Goal: Task Accomplishment & Management: Manage account settings

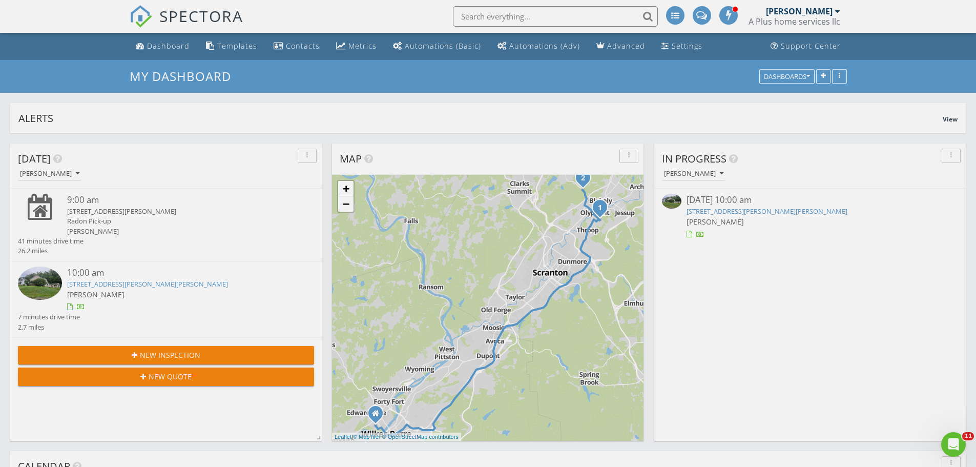
scroll to position [1409, 992]
click at [177, 25] on span "SPECTORA" at bounding box center [201, 16] width 84 height 22
click at [349, 51] on link "Metrics" at bounding box center [356, 46] width 49 height 19
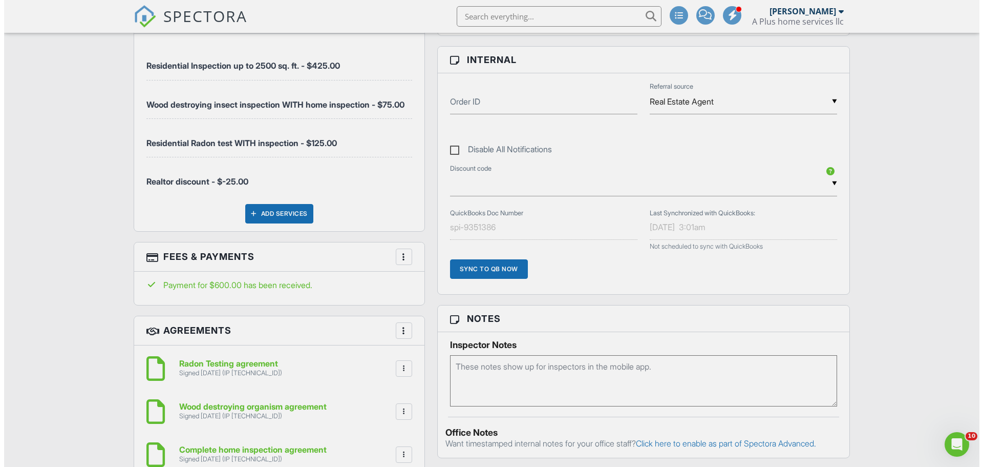
scroll to position [615, 0]
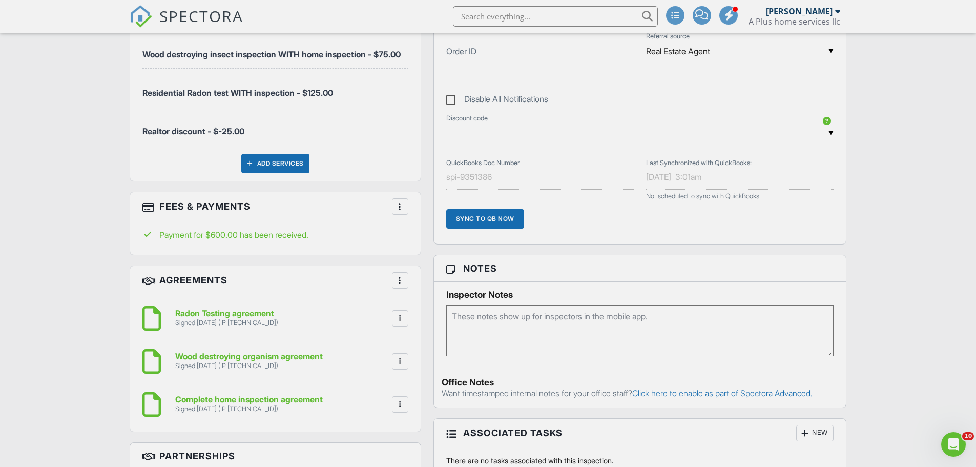
click at [397, 212] on div at bounding box center [400, 206] width 10 height 10
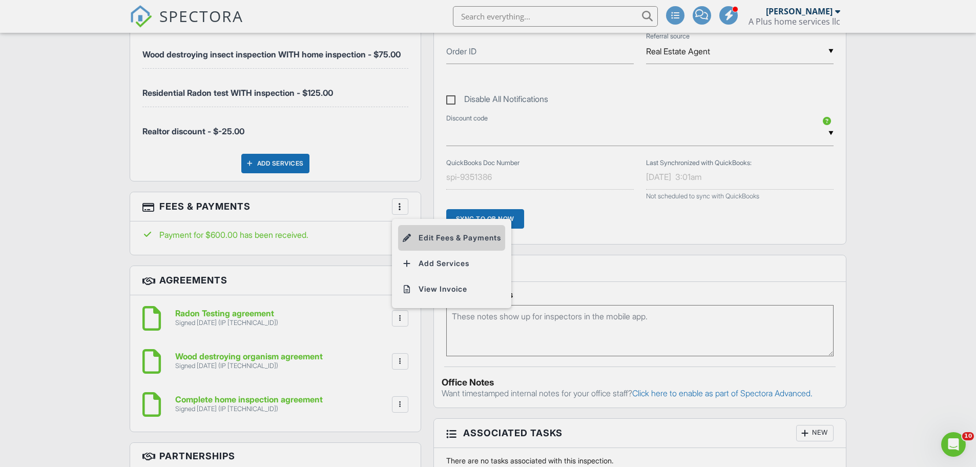
click at [432, 248] on li "Edit Fees & Payments" at bounding box center [451, 238] width 107 height 26
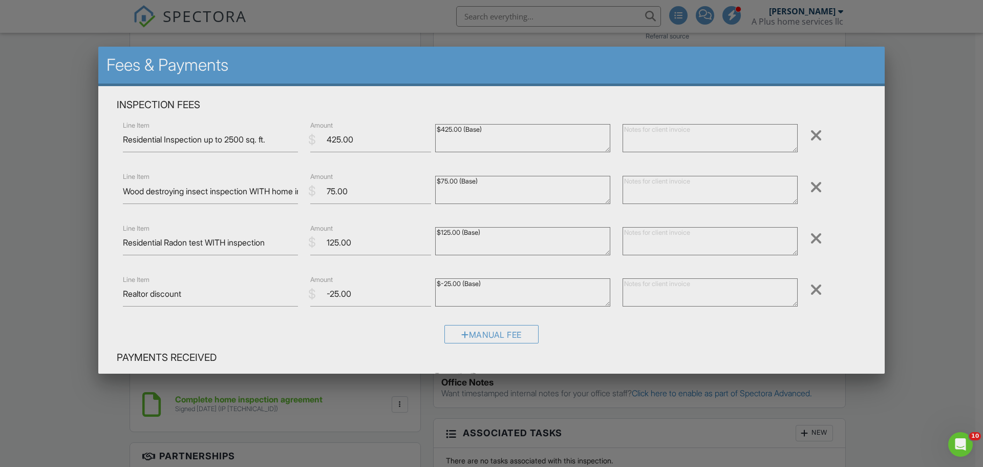
click at [535, 238] on div at bounding box center [816, 238] width 12 height 16
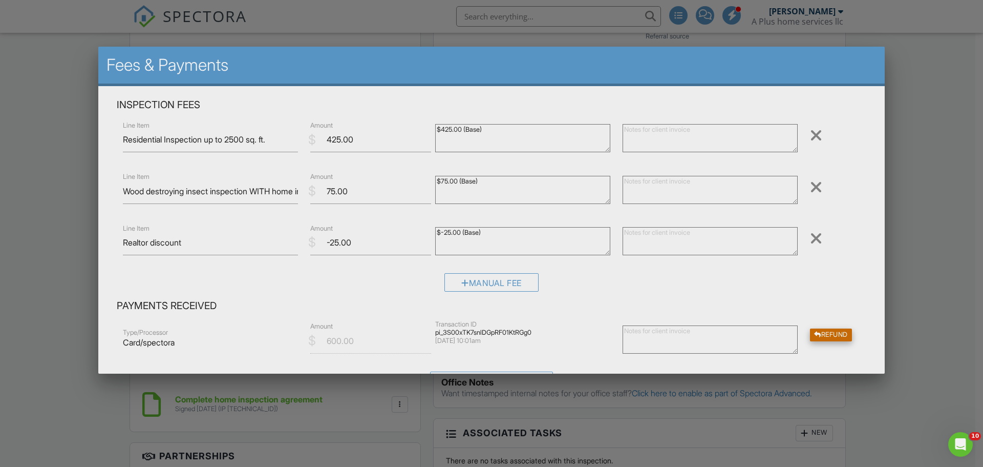
click at [535, 334] on div "Refund" at bounding box center [831, 334] width 42 height 13
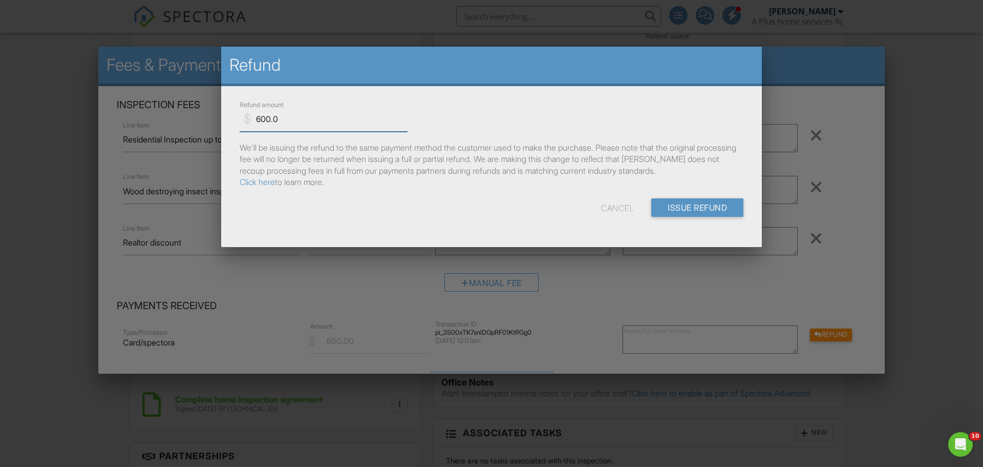
click at [323, 122] on input "600.0" at bounding box center [324, 119] width 168 height 25
type input "125.00"
click at [535, 209] on input "Issue Refund" at bounding box center [697, 207] width 92 height 18
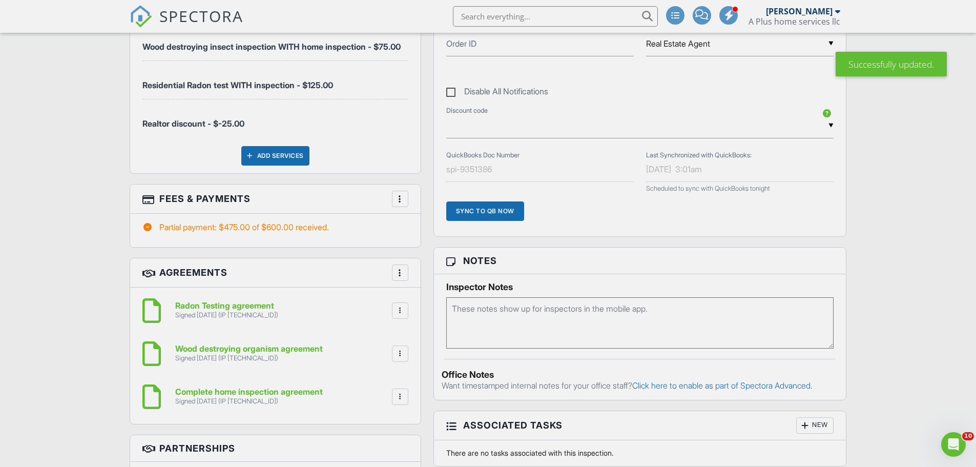
click at [396, 204] on div at bounding box center [400, 199] width 10 height 10
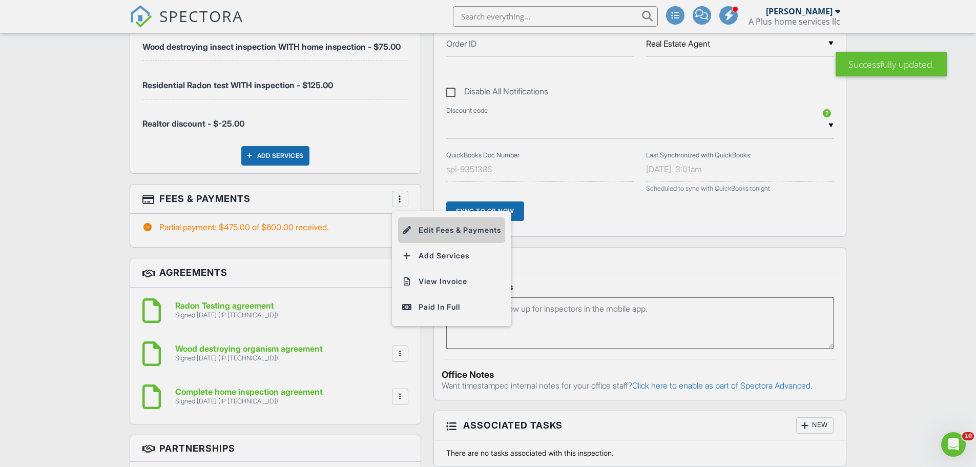
click at [428, 237] on li "Edit Fees & Payments" at bounding box center [451, 230] width 107 height 26
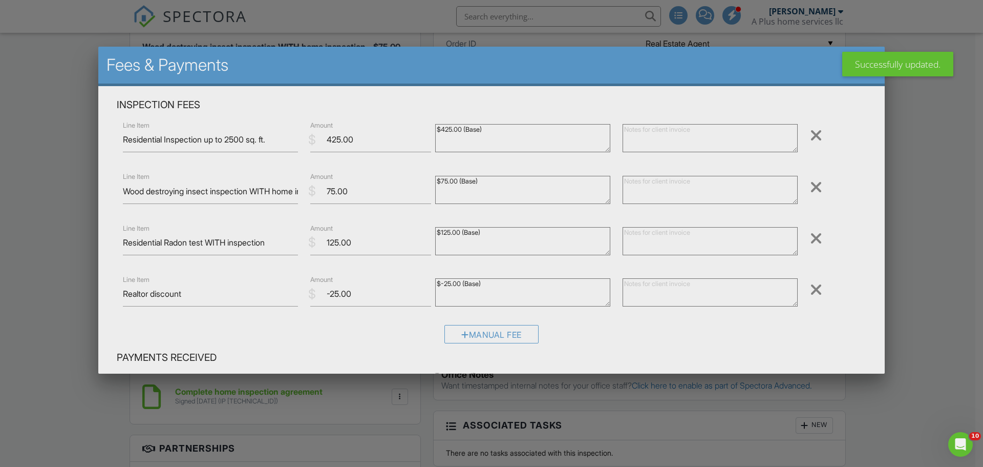
click at [816, 242] on div "Remove" at bounding box center [835, 238] width 62 height 17
click at [810, 239] on div at bounding box center [816, 238] width 12 height 16
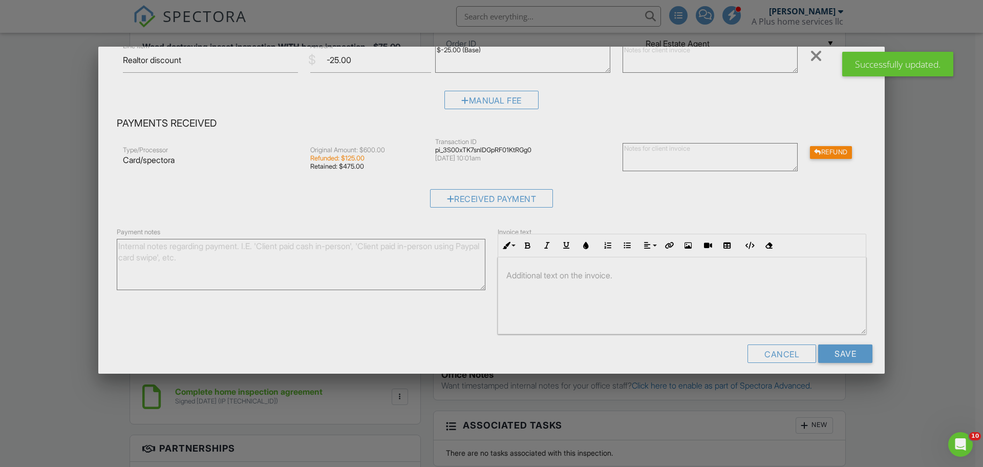
scroll to position [192, 0]
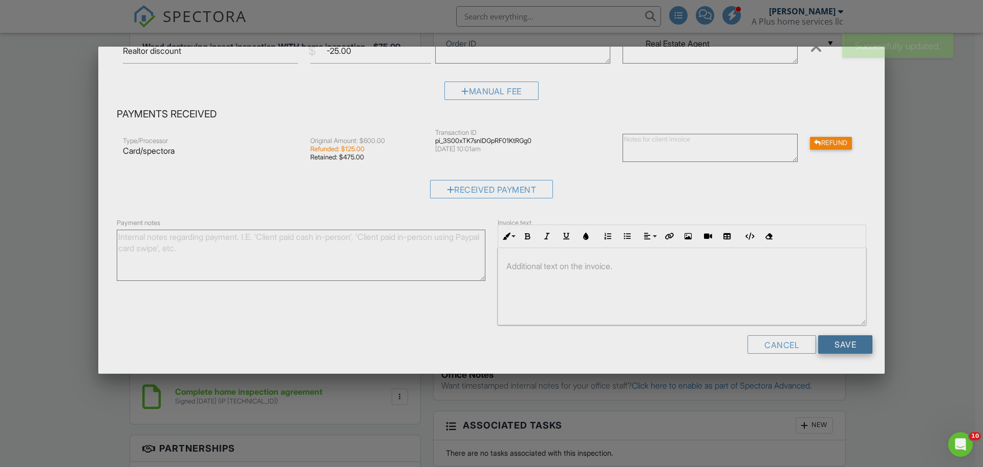
click at [833, 345] on input "Save" at bounding box center [845, 344] width 54 height 18
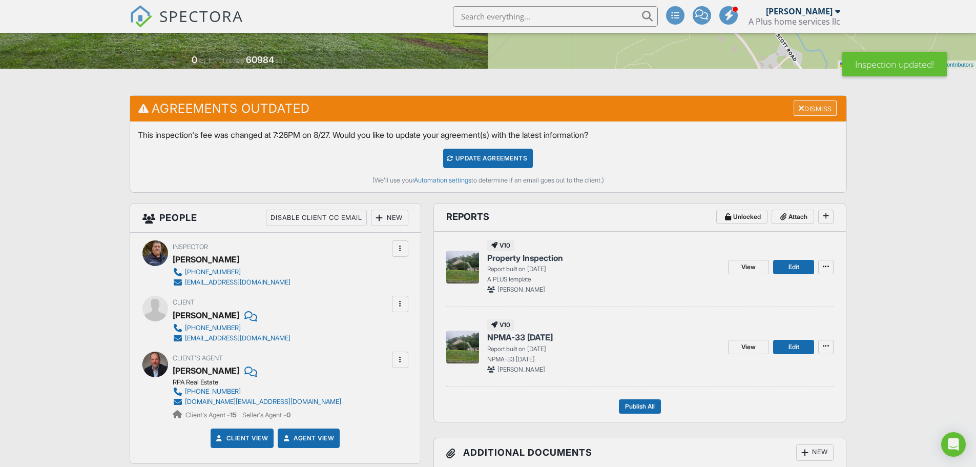
click at [811, 110] on div "Dismiss" at bounding box center [814, 108] width 43 height 16
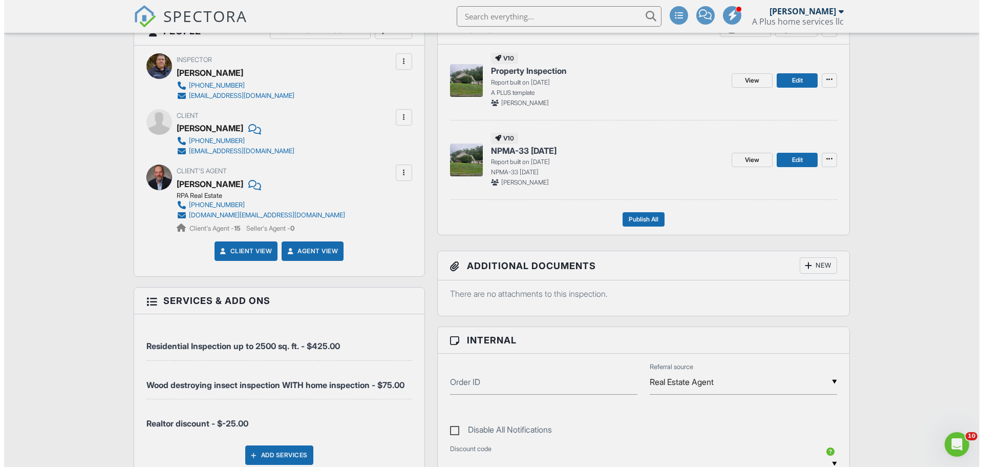
scroll to position [307, 0]
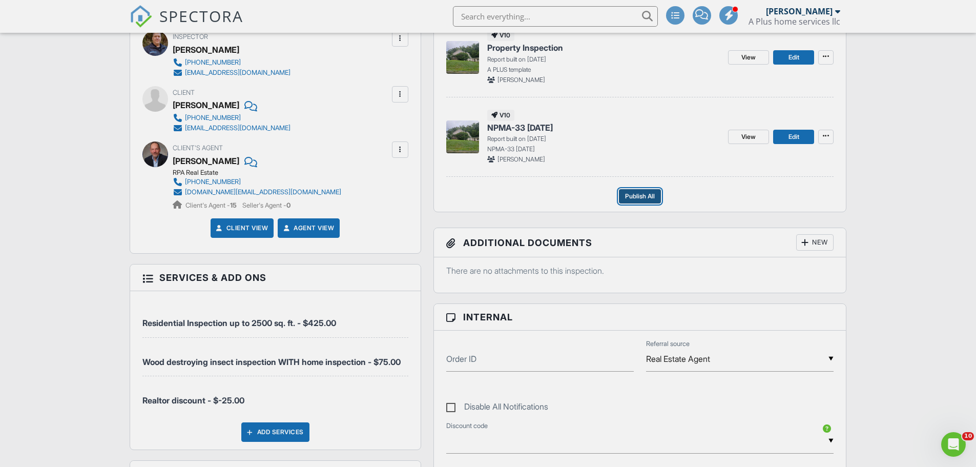
click at [644, 198] on span "Publish All" at bounding box center [640, 196] width 30 height 10
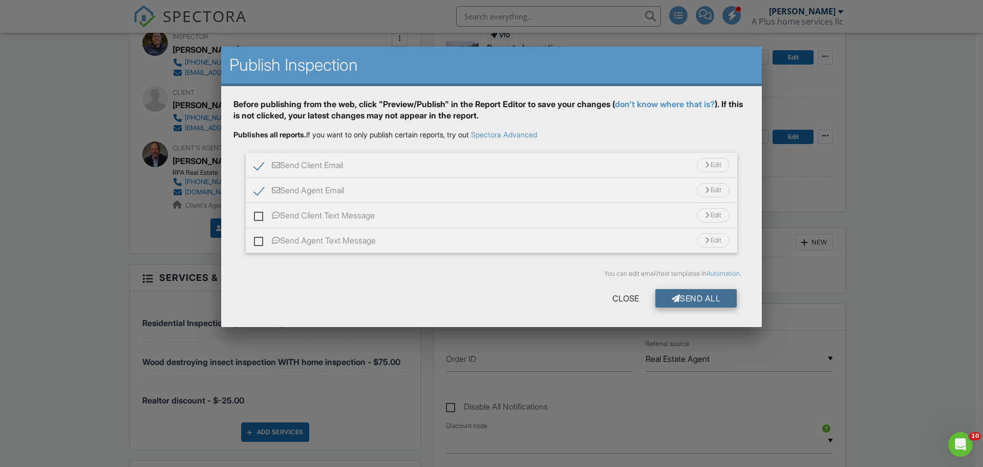
click at [709, 296] on div "Send All" at bounding box center [697, 298] width 82 height 18
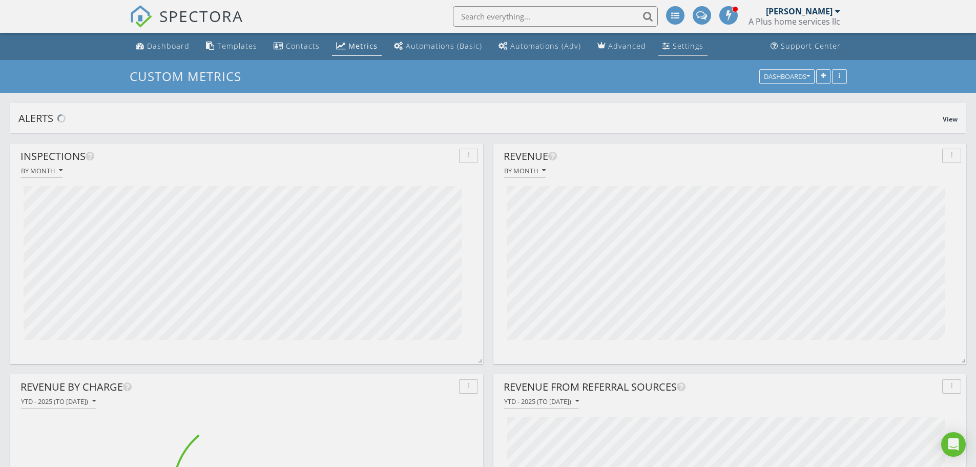
scroll to position [1409, 992]
click at [677, 48] on div "Settings" at bounding box center [687, 46] width 31 height 10
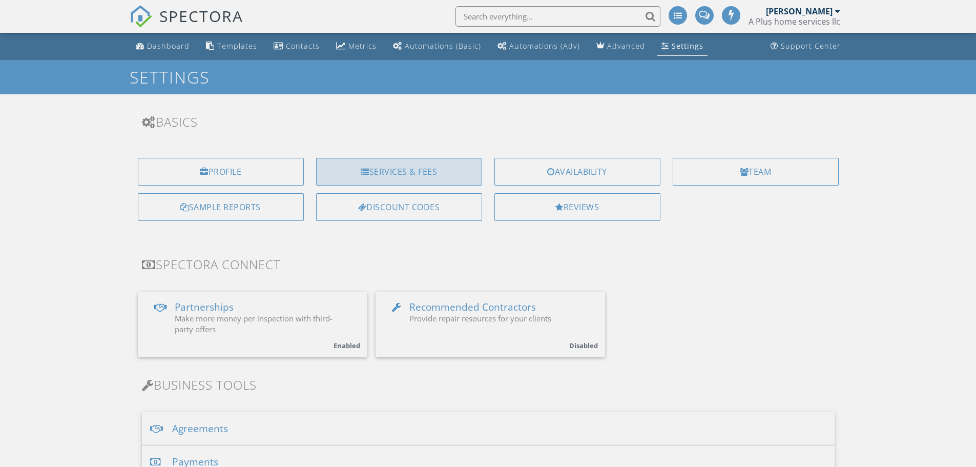
click at [408, 170] on div "Services & Fees" at bounding box center [399, 172] width 166 height 28
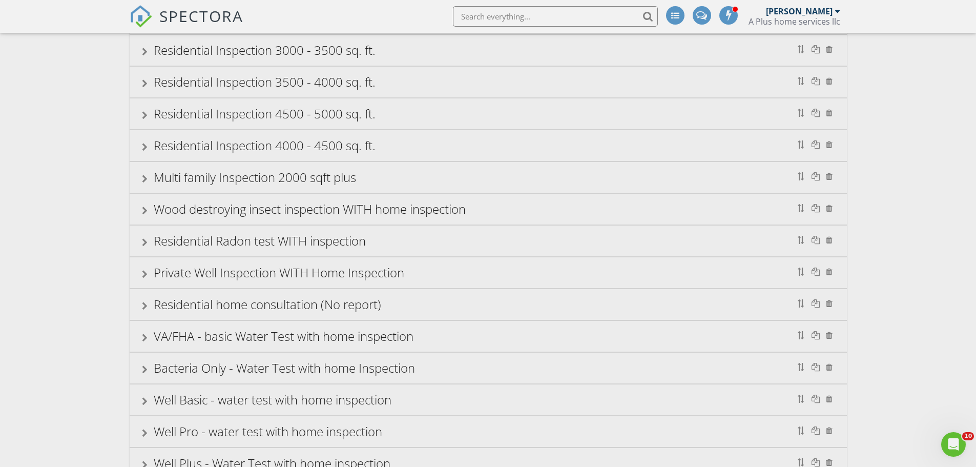
scroll to position [666, 0]
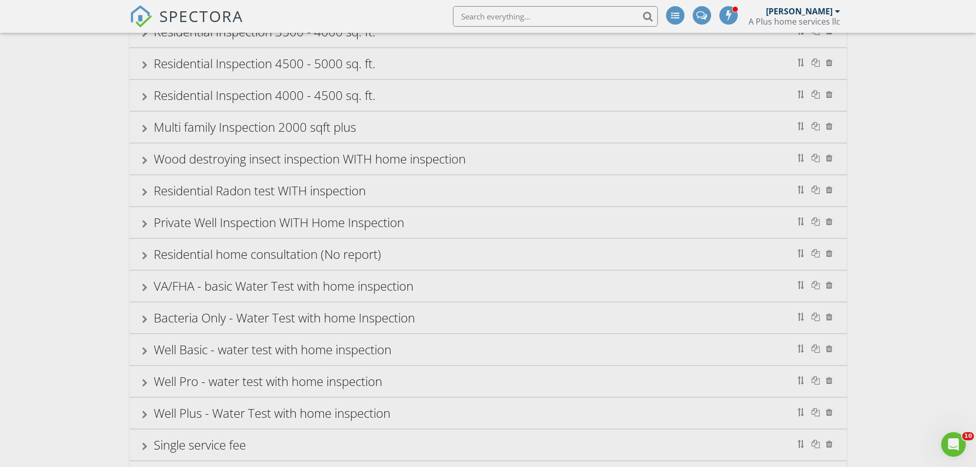
click at [243, 321] on div "Bacteria Only - Water Test with home Inspection" at bounding box center [284, 317] width 261 height 17
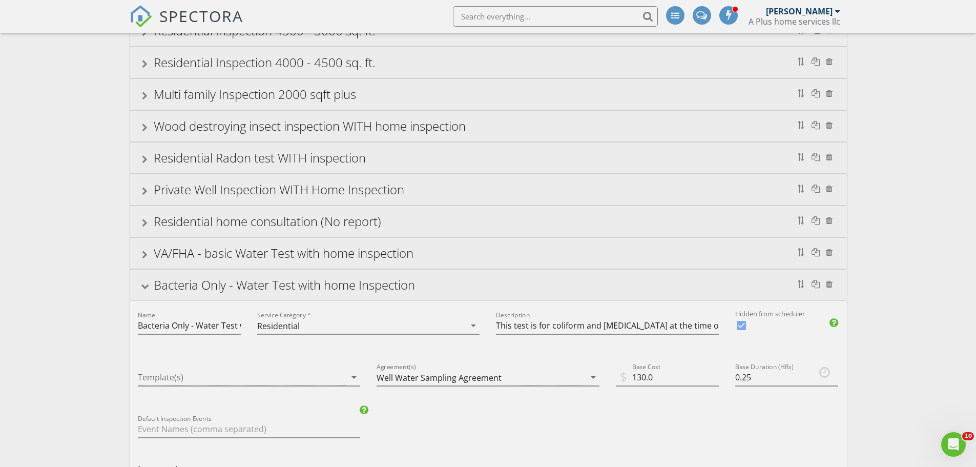
scroll to position [717, 0]
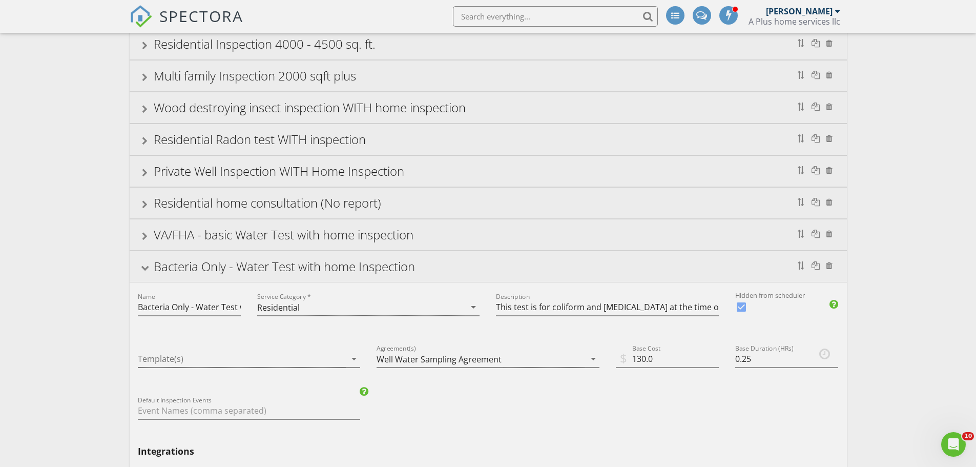
click at [211, 15] on span "SPECTORA" at bounding box center [201, 16] width 84 height 22
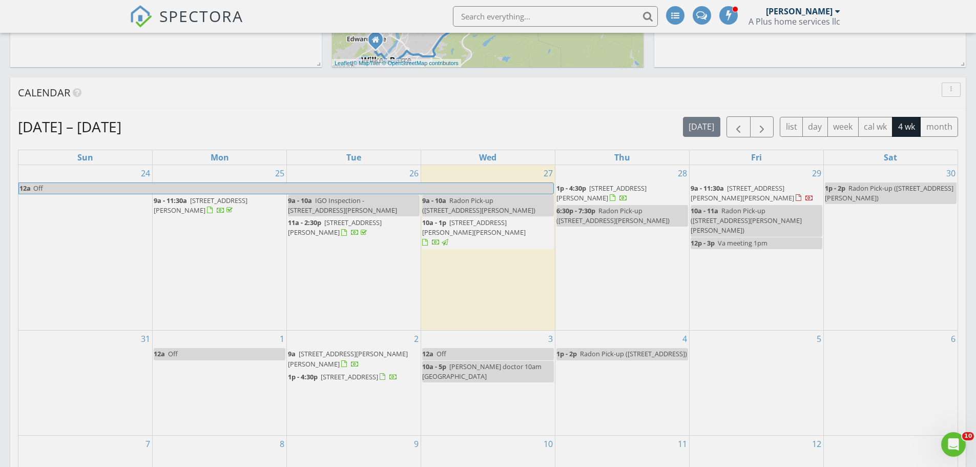
scroll to position [359, 0]
